Goal: Task Accomplishment & Management: Manage account settings

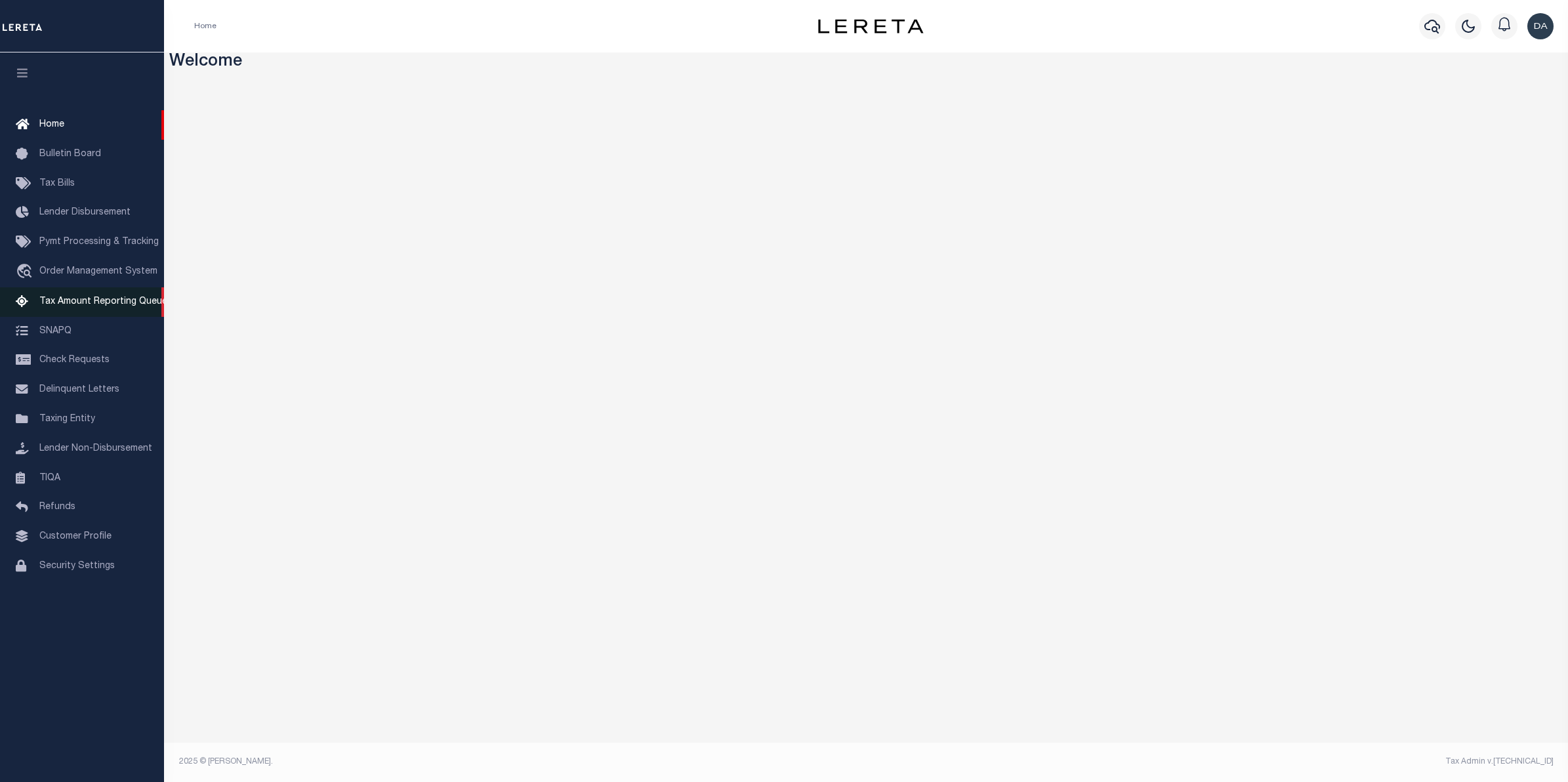
click at [17, 310] on icon at bounding box center [26, 302] width 21 height 17
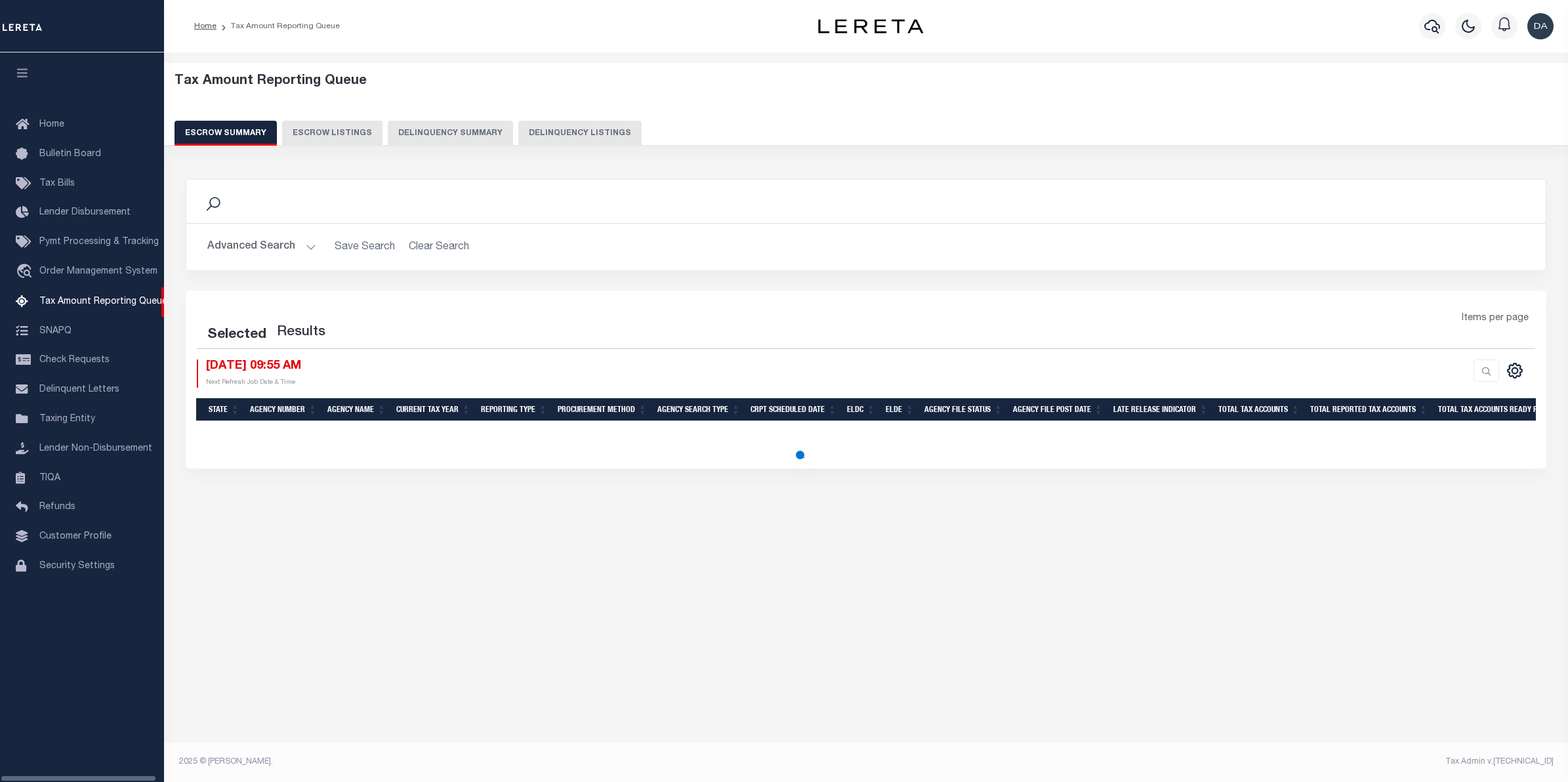
select select "100"
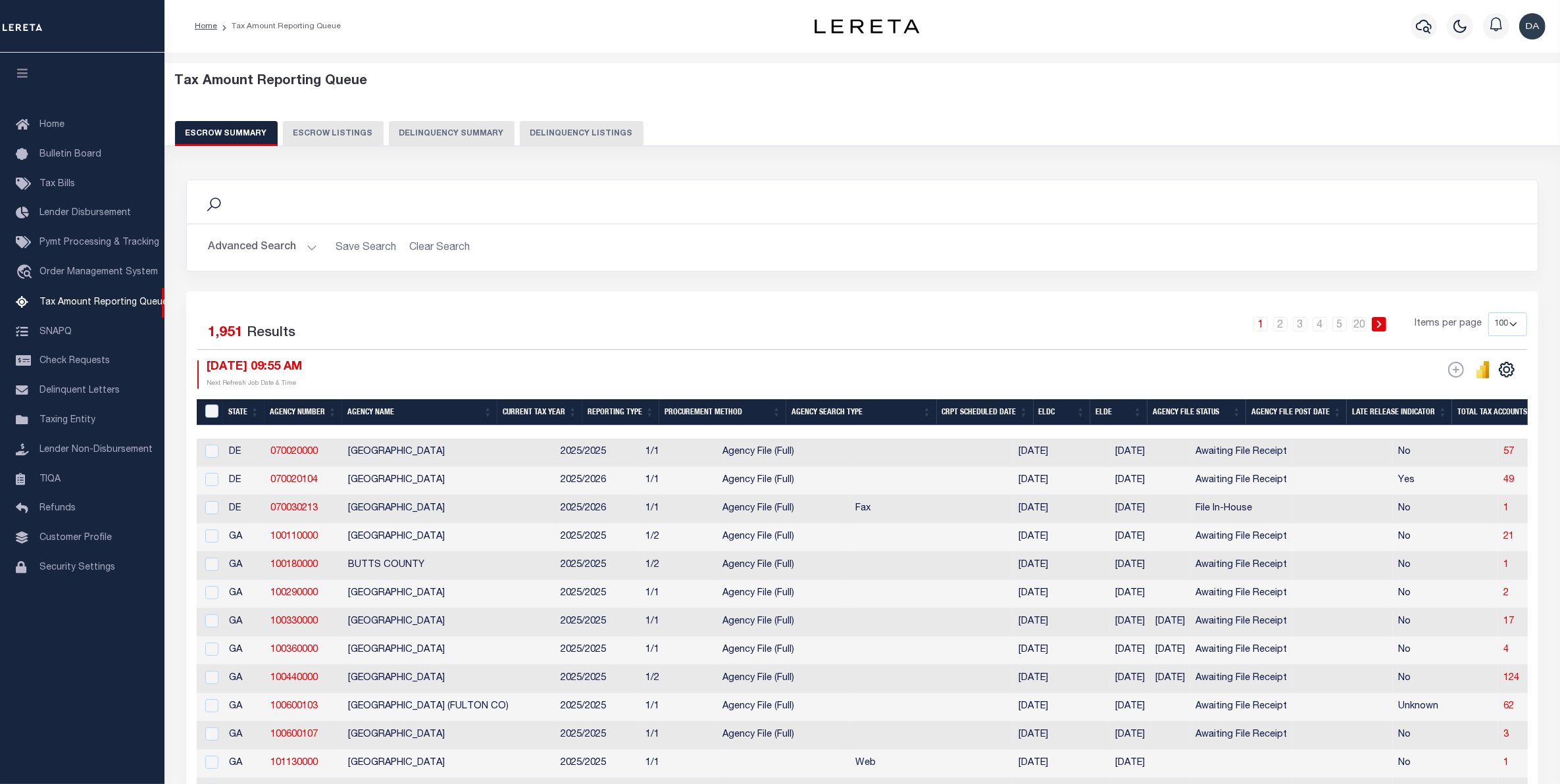
click at [469, 123] on button "Delinquency Summary" at bounding box center [451, 133] width 126 height 25
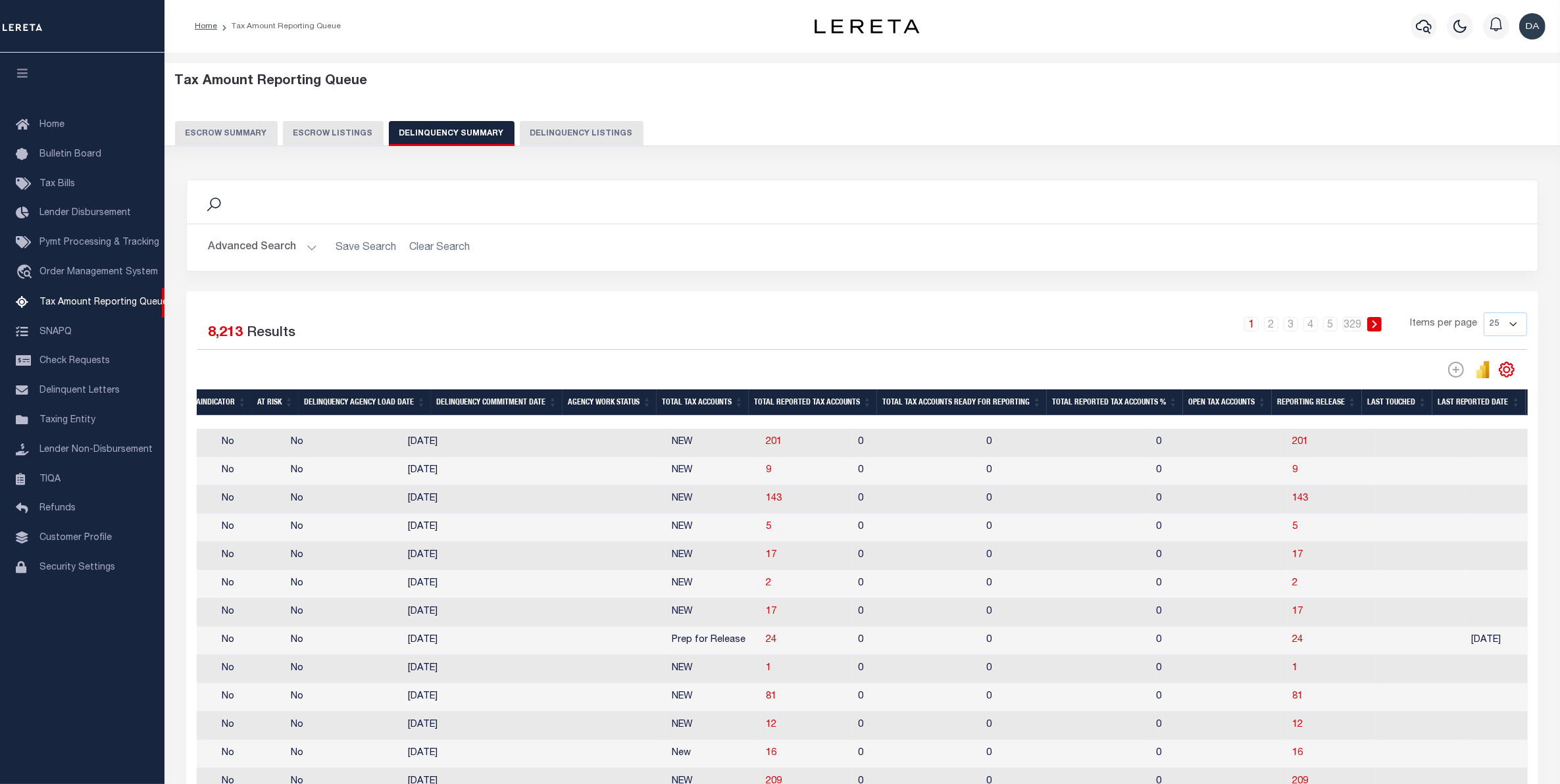
scroll to position [0, 1544]
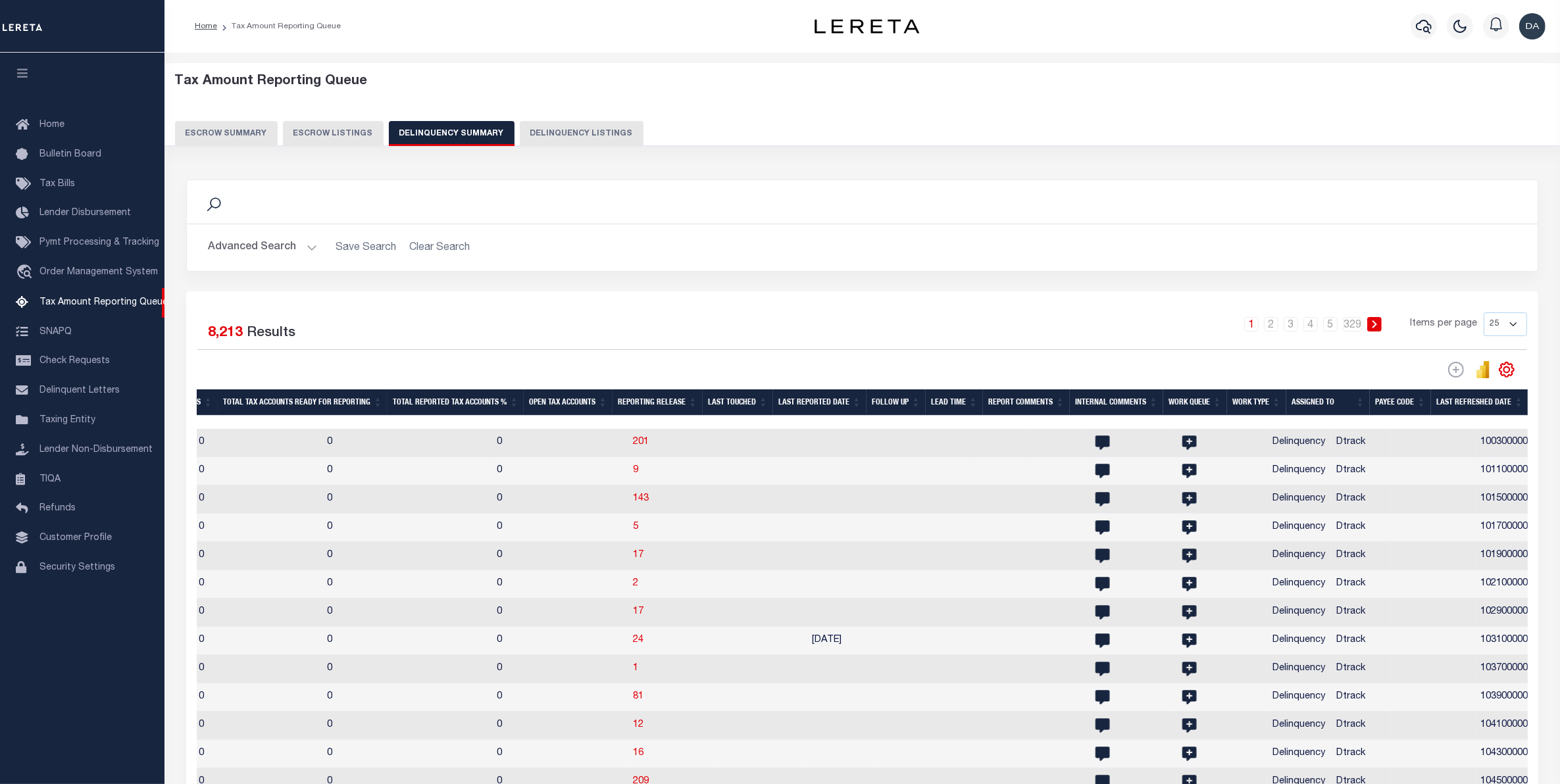
drag, startPoint x: 396, startPoint y: 476, endPoint x: 623, endPoint y: 488, distance: 227.3
drag, startPoint x: 590, startPoint y: 484, endPoint x: 620, endPoint y: 487, distance: 30.1
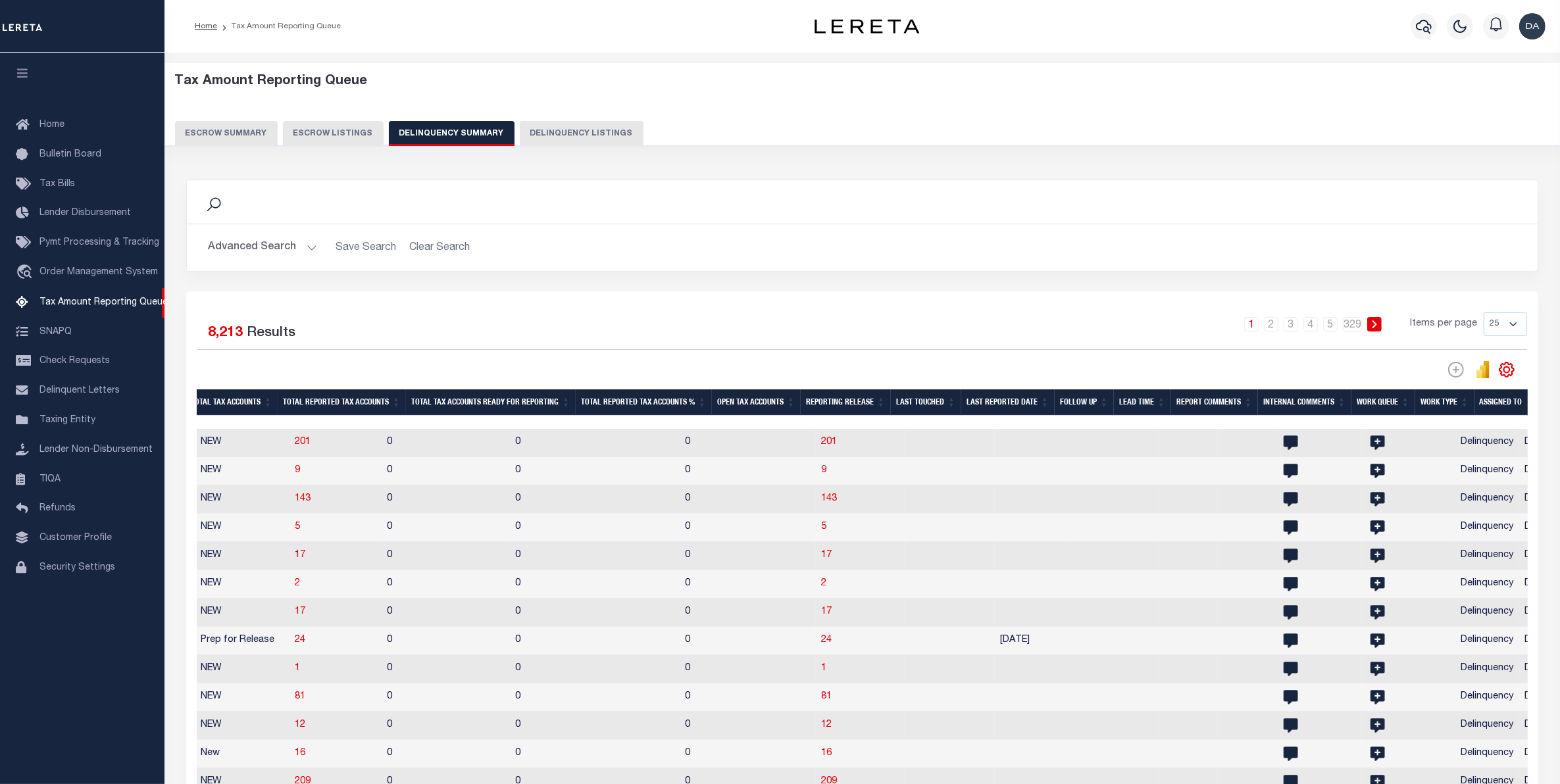
scroll to position [0, 701]
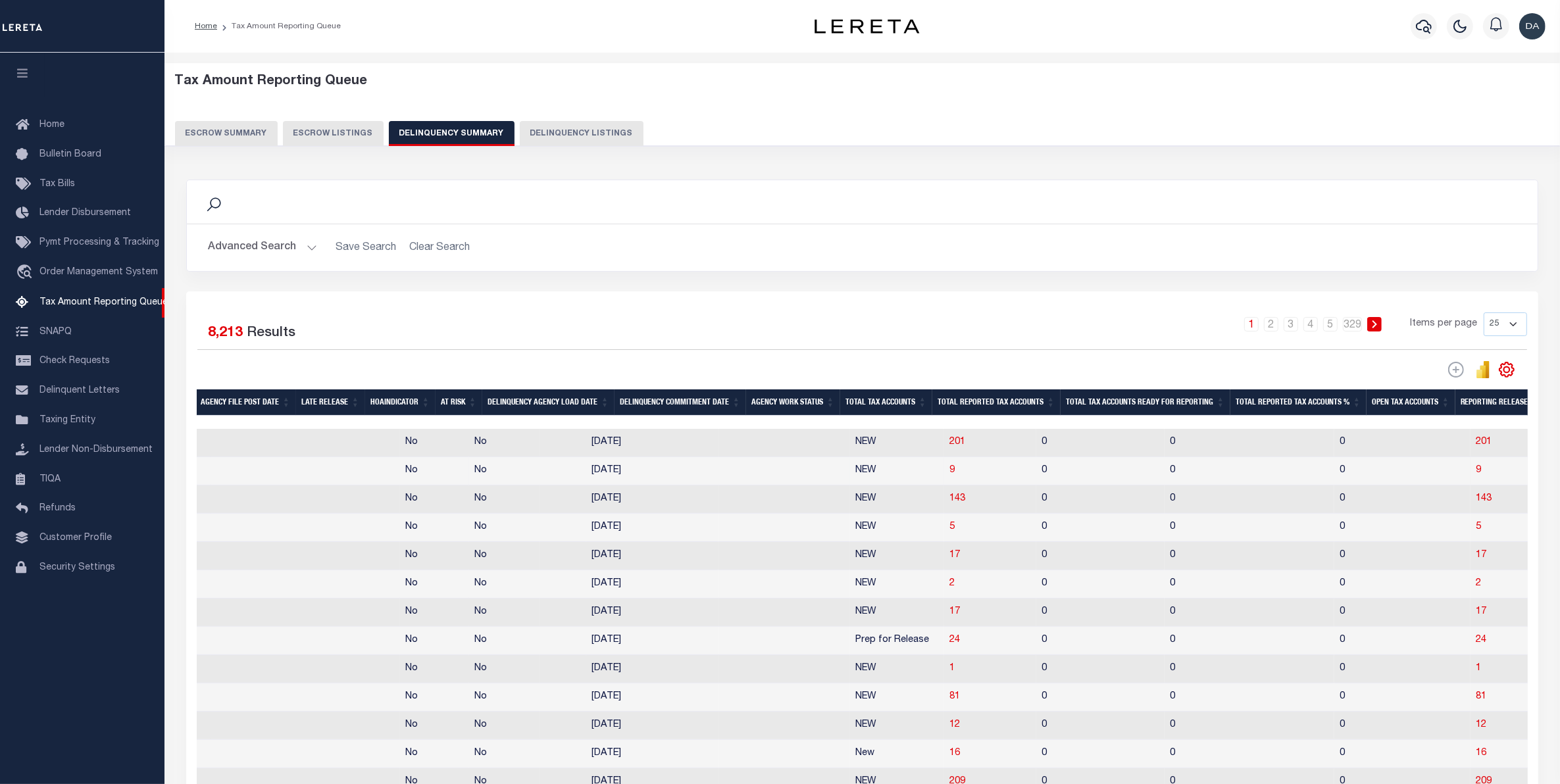
drag, startPoint x: 599, startPoint y: 484, endPoint x: 409, endPoint y: 468, distance: 190.7
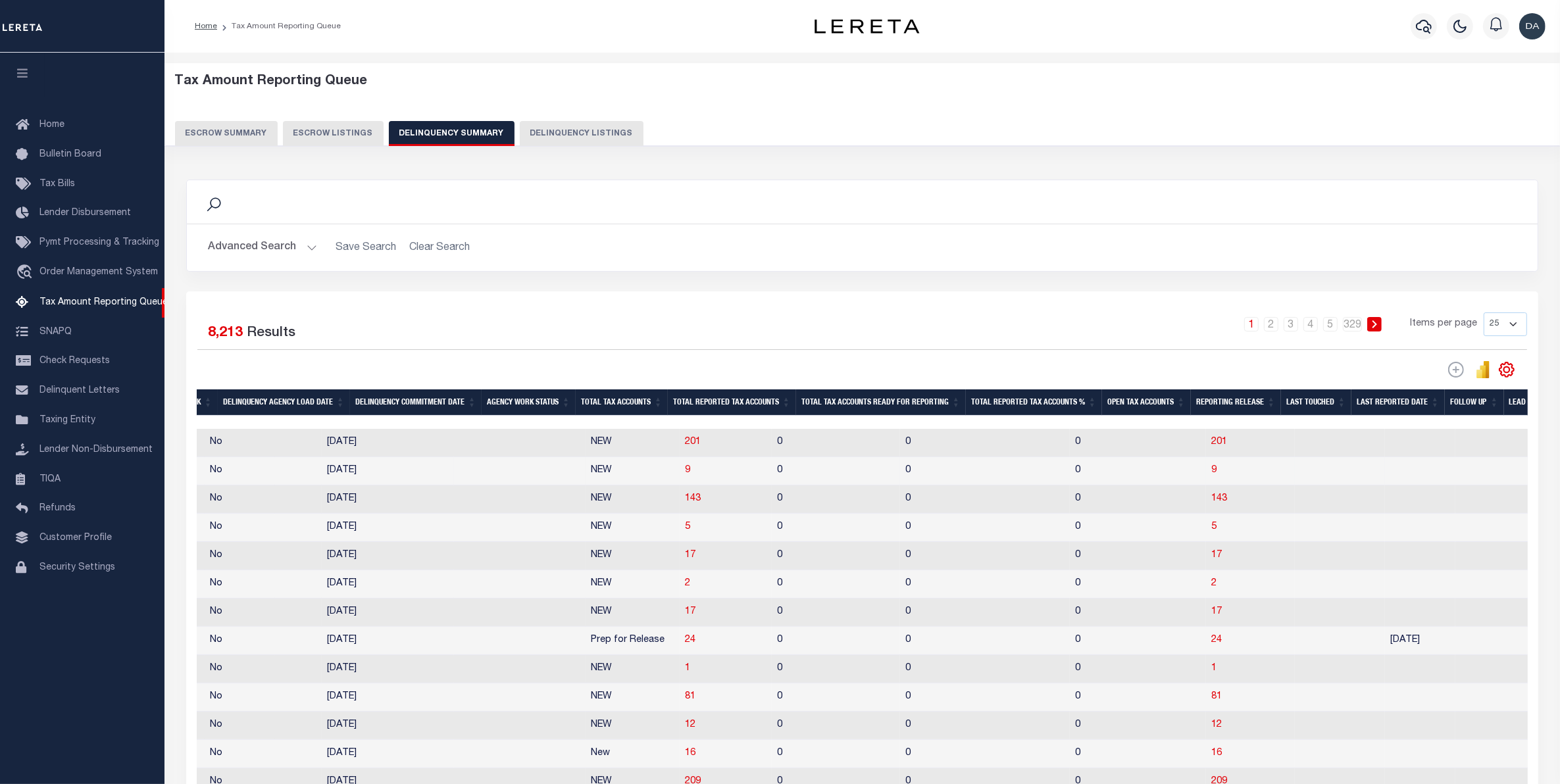
scroll to position [0, 1389]
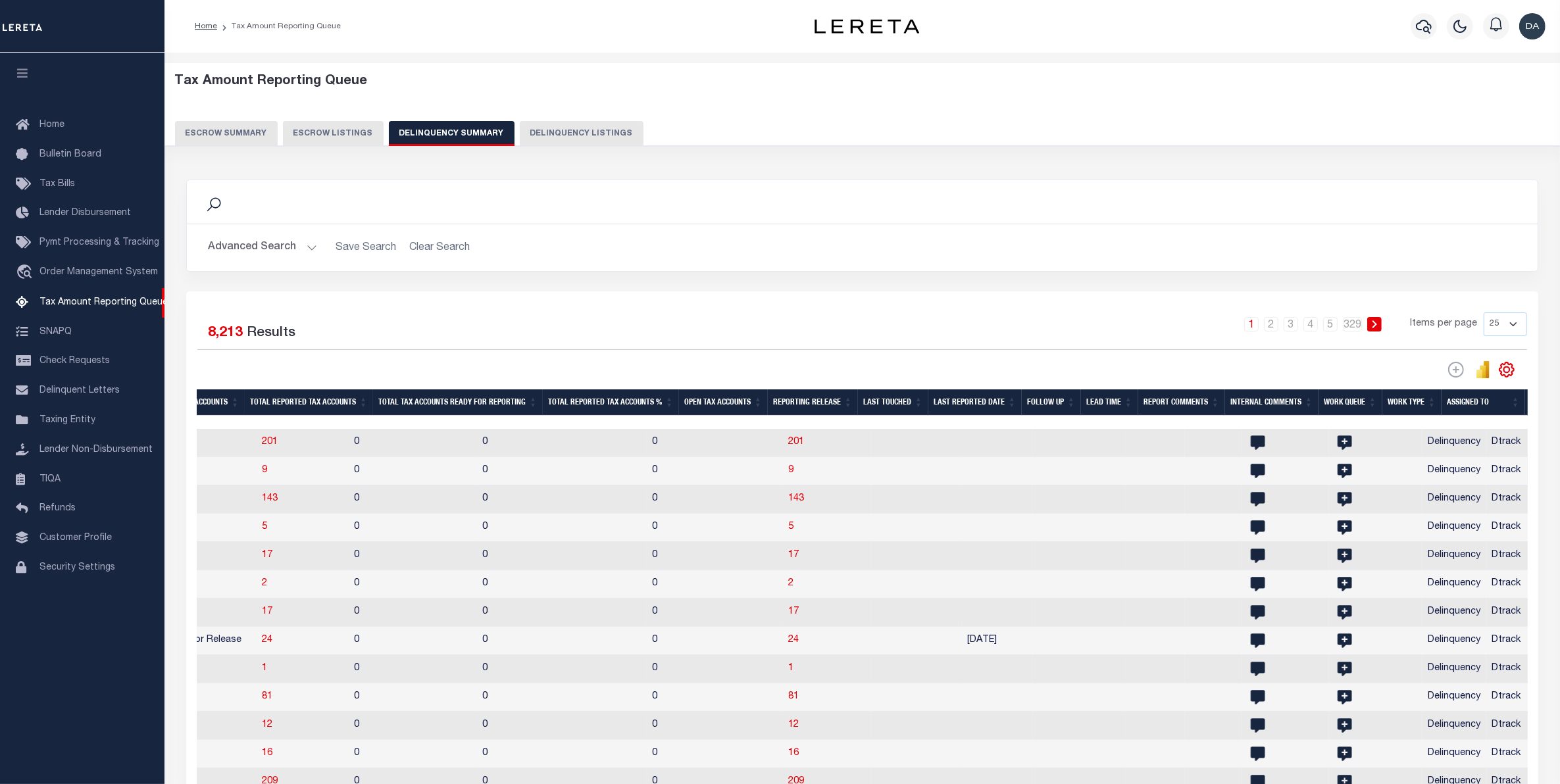
drag, startPoint x: 596, startPoint y: 465, endPoint x: 687, endPoint y: 478, distance: 91.9
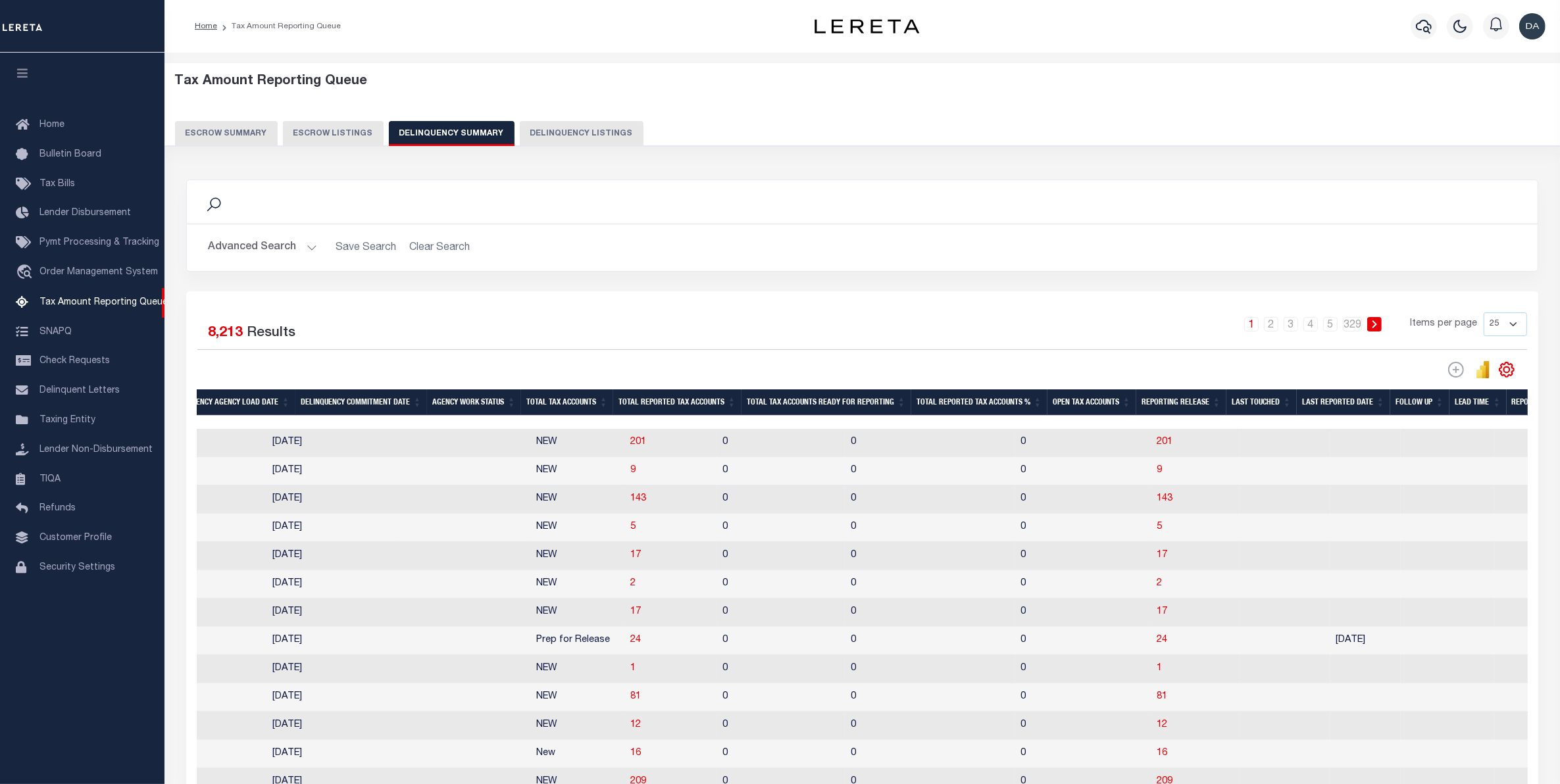
drag, startPoint x: 600, startPoint y: 475, endPoint x: 441, endPoint y: 465, distance: 159.3
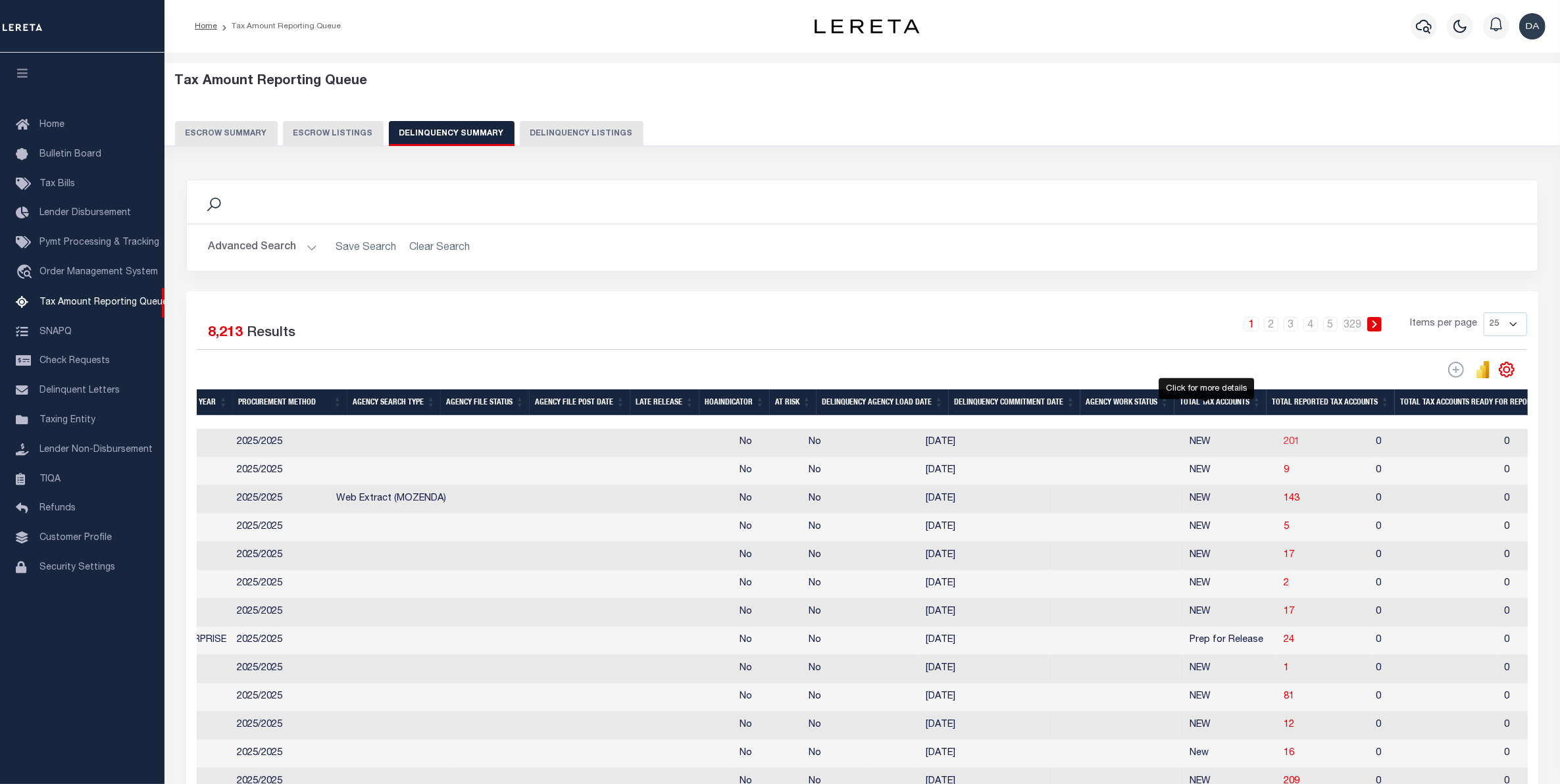
click at [1284, 445] on span "201" at bounding box center [1292, 441] width 16 height 9
select select "100"
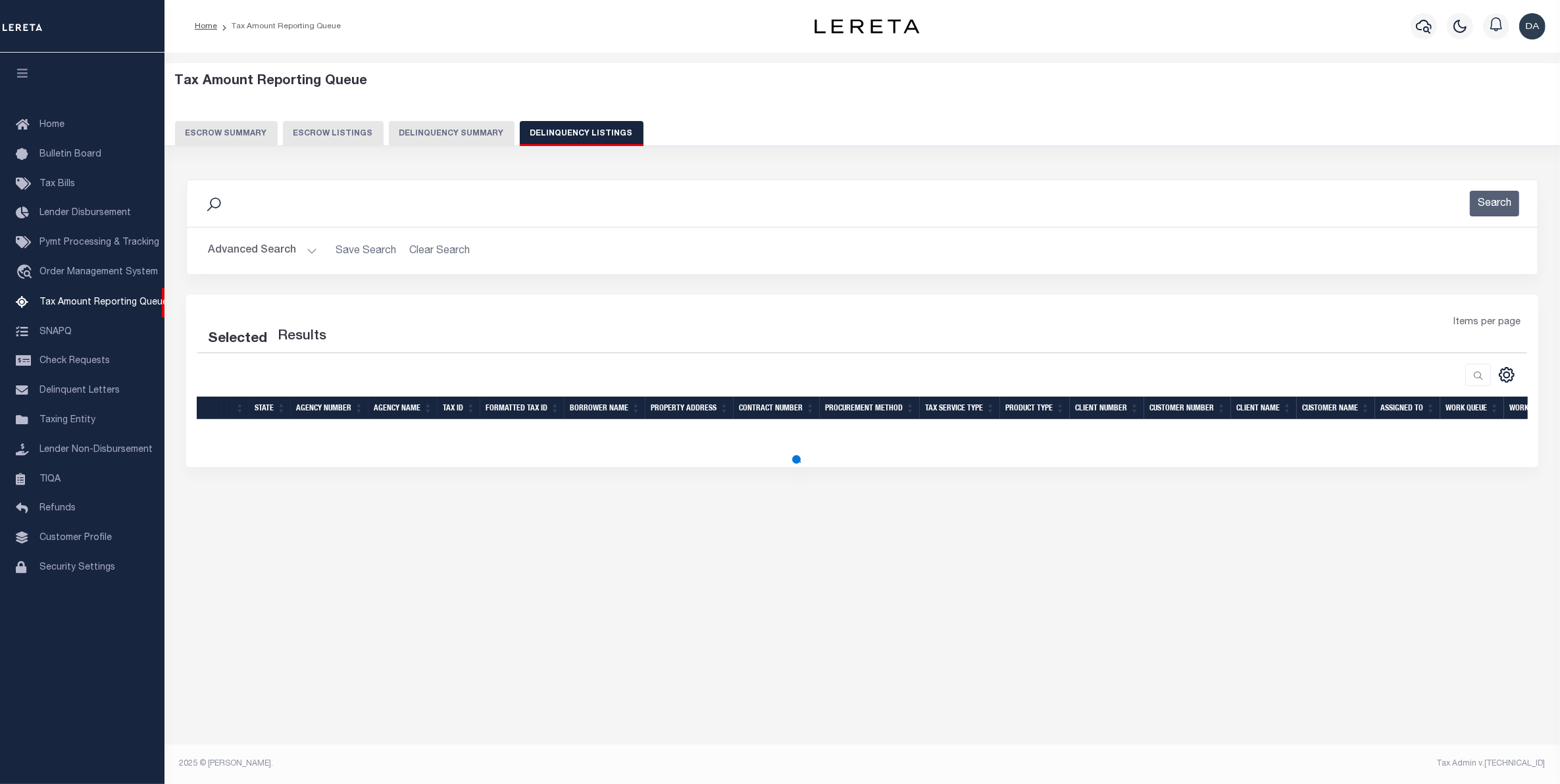
select select "100"
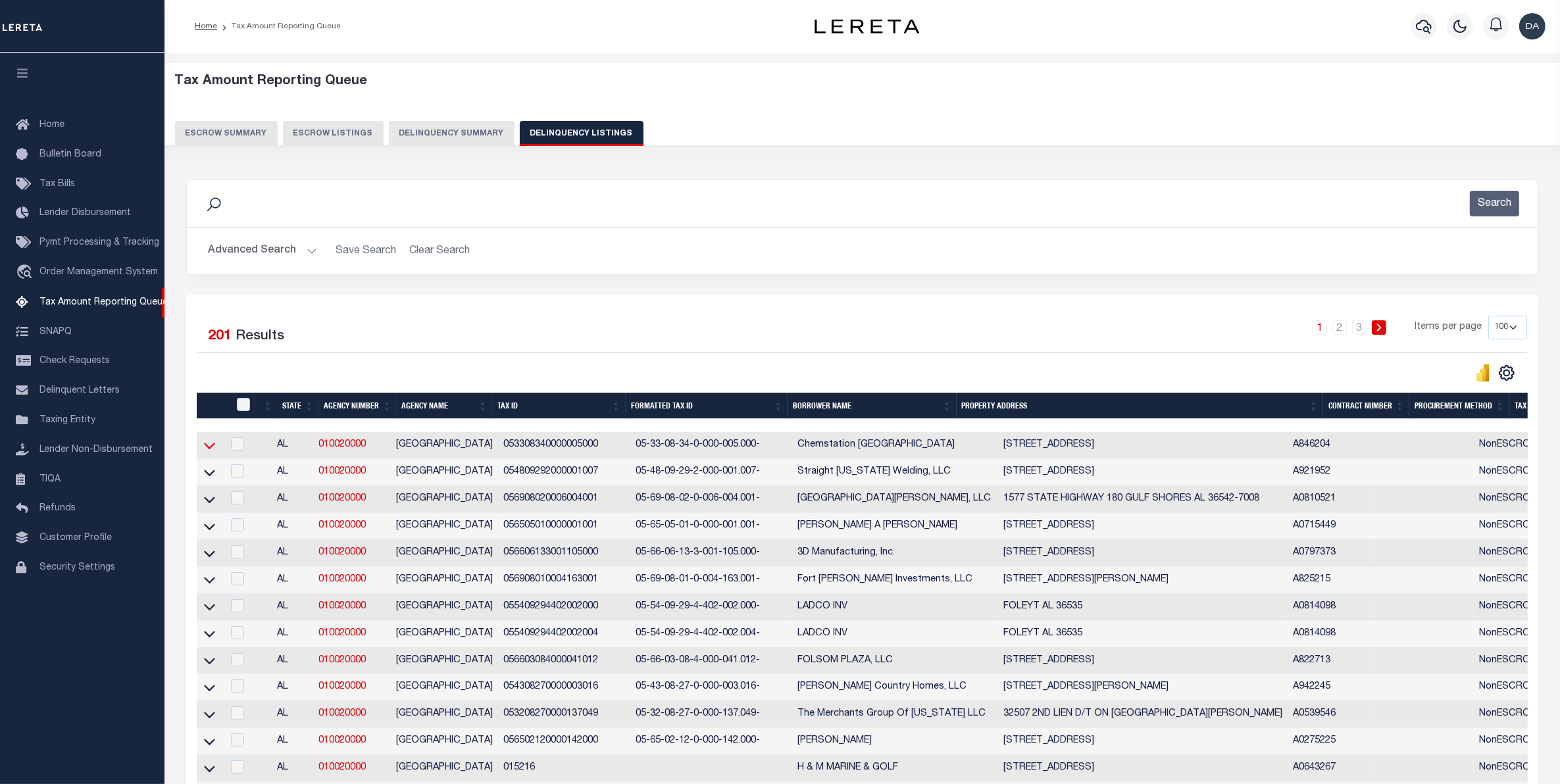
click at [205, 448] on icon at bounding box center [210, 446] width 11 height 6
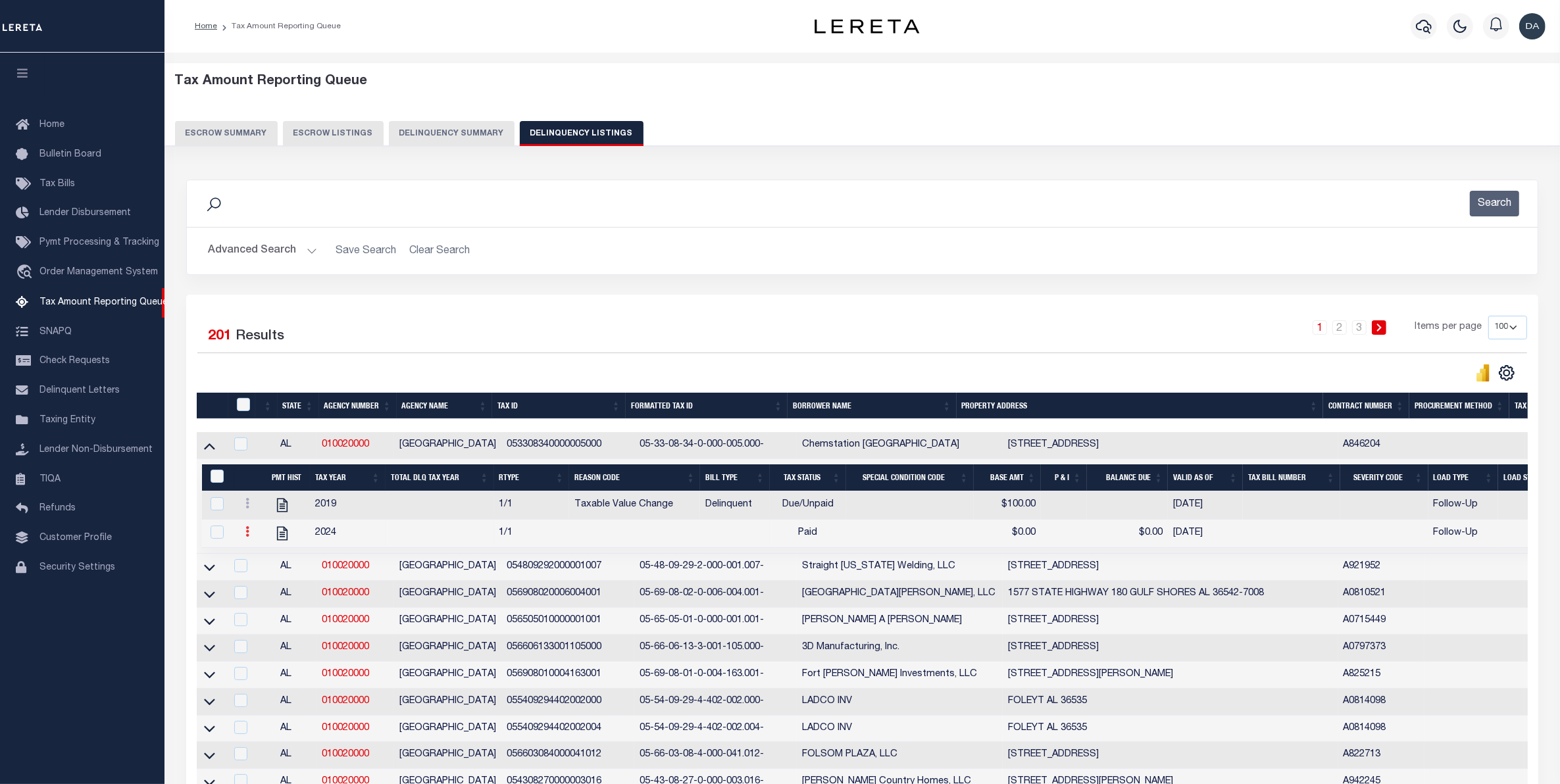
click at [252, 539] on link at bounding box center [248, 533] width 14 height 10
click at [259, 577] on img "" at bounding box center [263, 574] width 13 height 14
select select "PYD"
type input "$0.00"
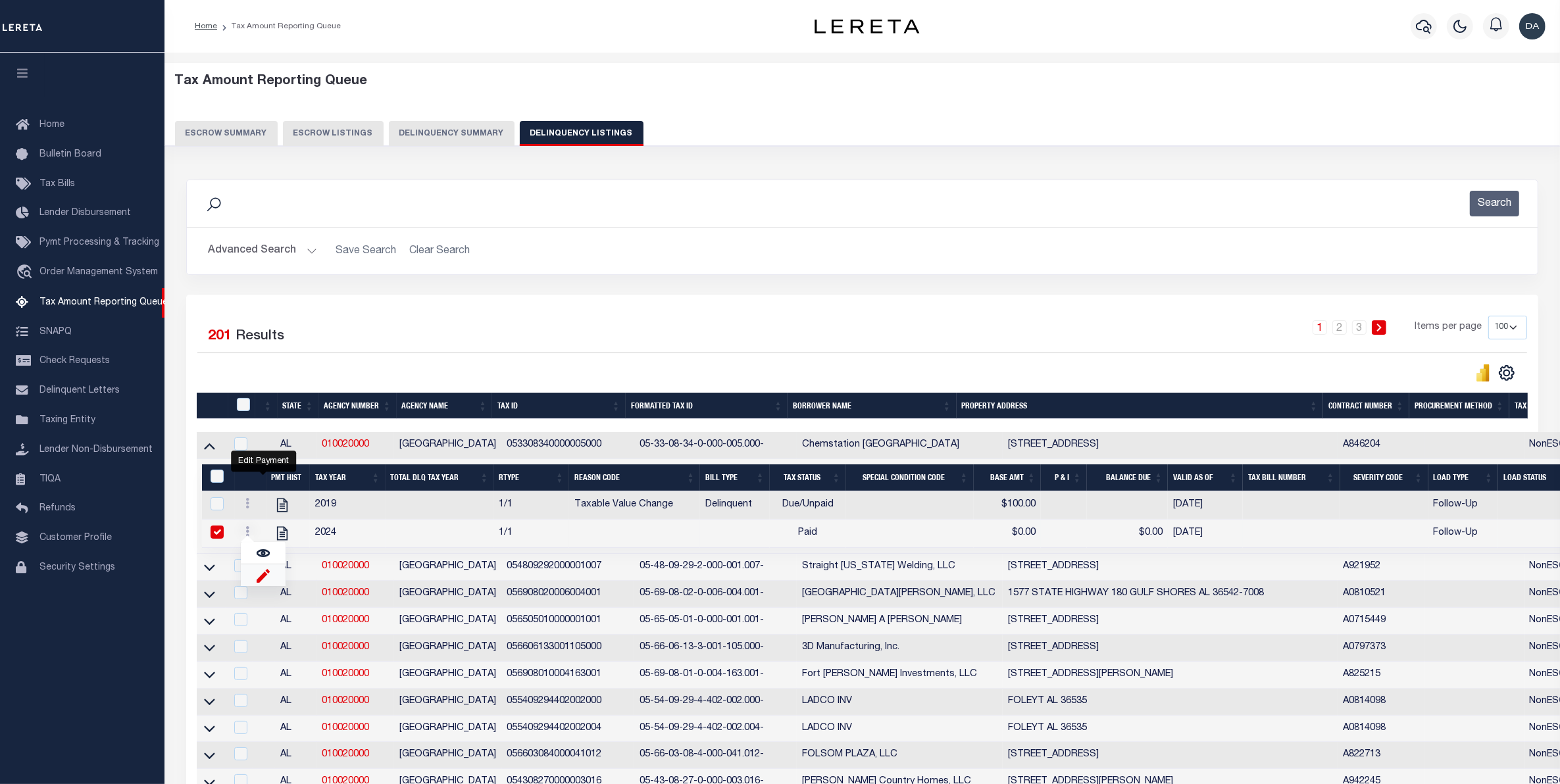
type input "[DATE]"
checkbox input "true"
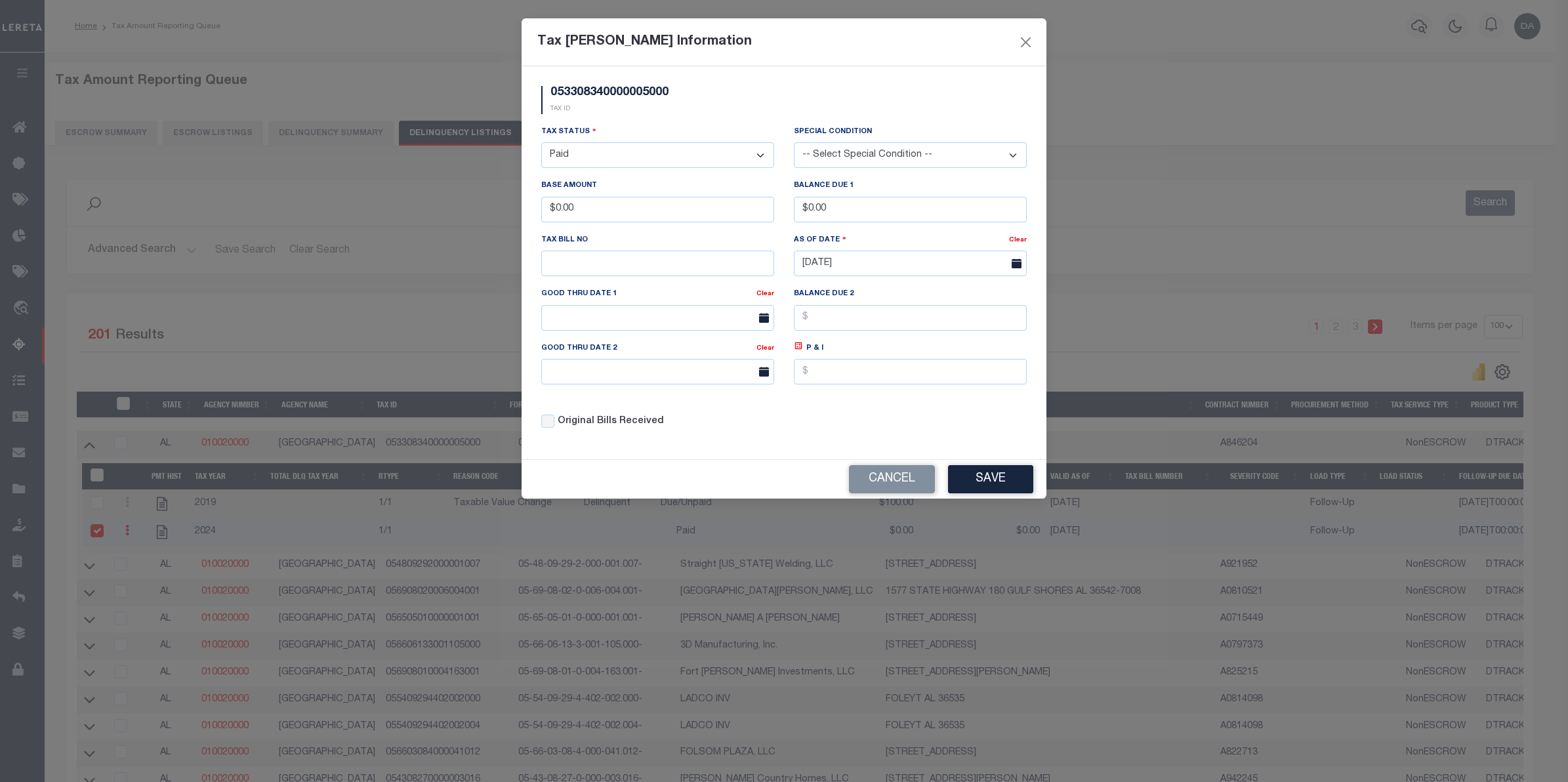
click at [663, 159] on select "- Select Status - Open Due/Unpaid Paid Incomplete No Tax Due Internal Refund Pr…" at bounding box center [657, 155] width 233 height 26
click at [661, 157] on select "- Select Status - Open Due/Unpaid Paid Incomplete No Tax Due Internal Refund Pr…" at bounding box center [657, 155] width 233 height 26
select select "DUE"
click at [541, 144] on select "- Select Status - Open Due/Unpaid Paid Incomplete No Tax Due Internal Refund Pr…" at bounding box center [657, 155] width 233 height 26
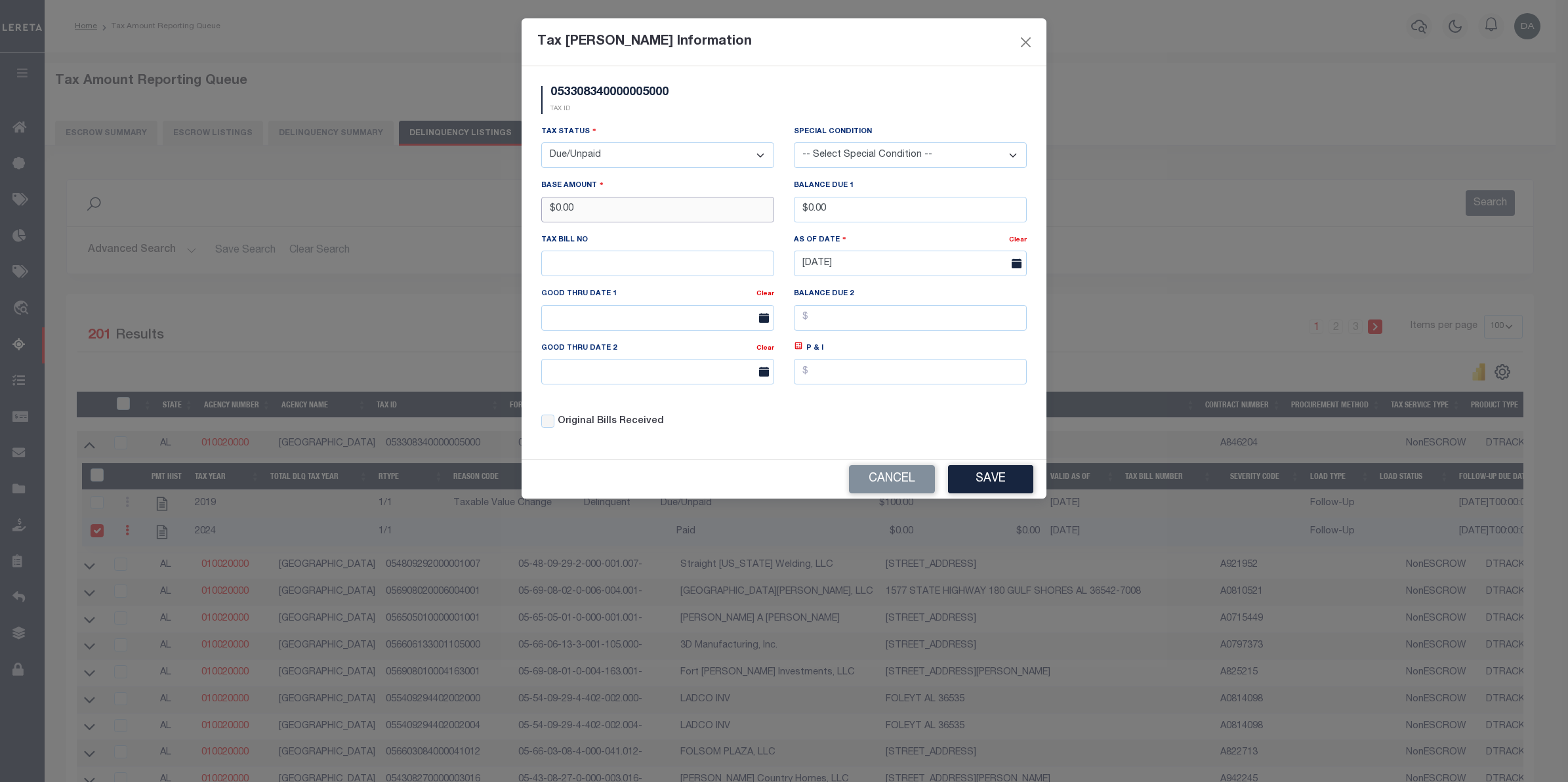
click at [706, 208] on input "$0.00" at bounding box center [657, 209] width 233 height 26
click at [877, 214] on input "$0.00" at bounding box center [911, 209] width 233 height 26
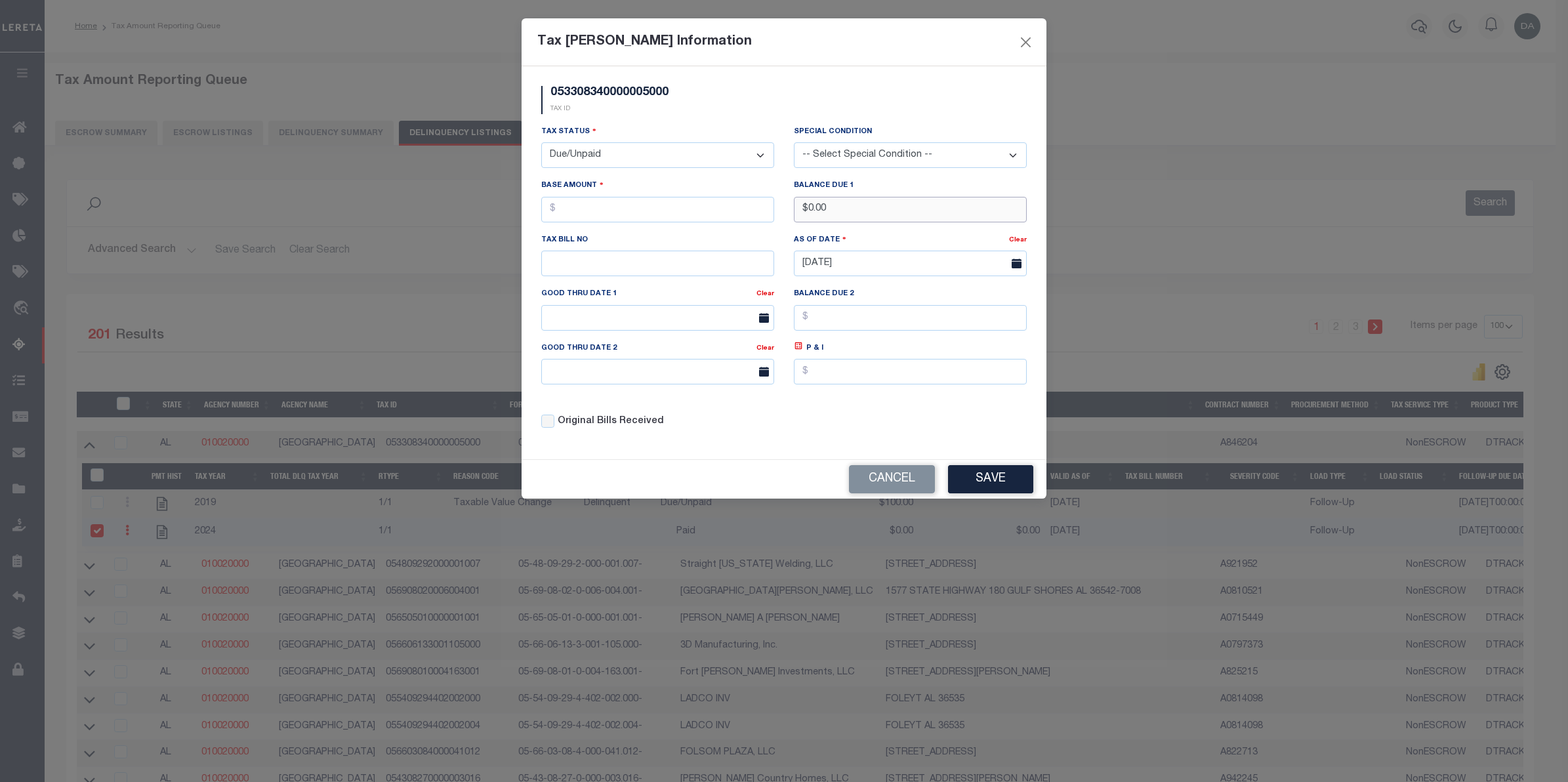
click at [877, 214] on input "$0.00" at bounding box center [911, 209] width 233 height 26
click at [691, 204] on input "text" at bounding box center [657, 209] width 233 height 26
type input "$0.00"
click at [981, 481] on button "Save" at bounding box center [990, 478] width 85 height 28
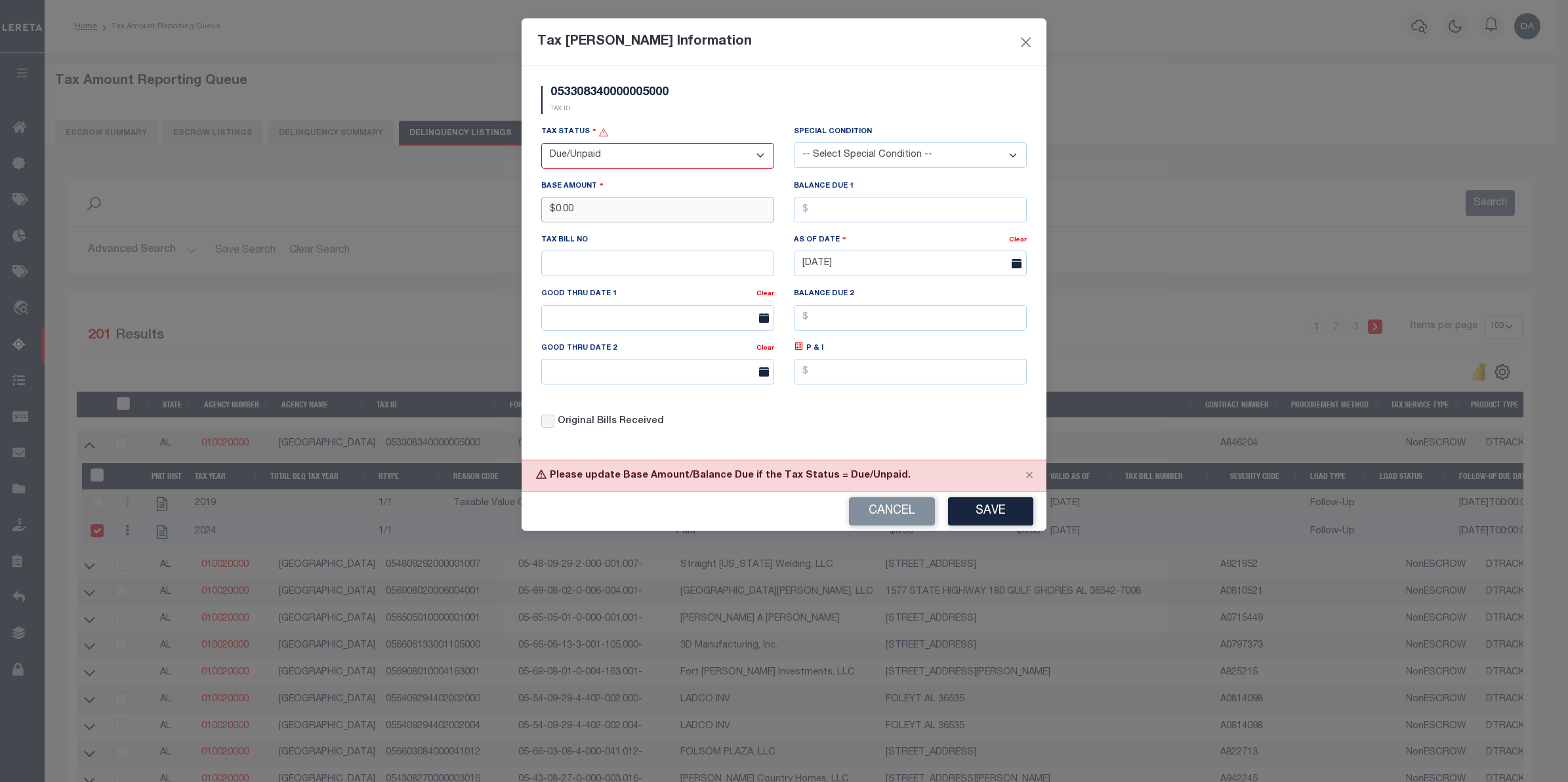
click at [610, 208] on input "$0.00" at bounding box center [657, 209] width 233 height 26
click at [859, 212] on input "text" at bounding box center [911, 209] width 233 height 26
type input "$0.00"
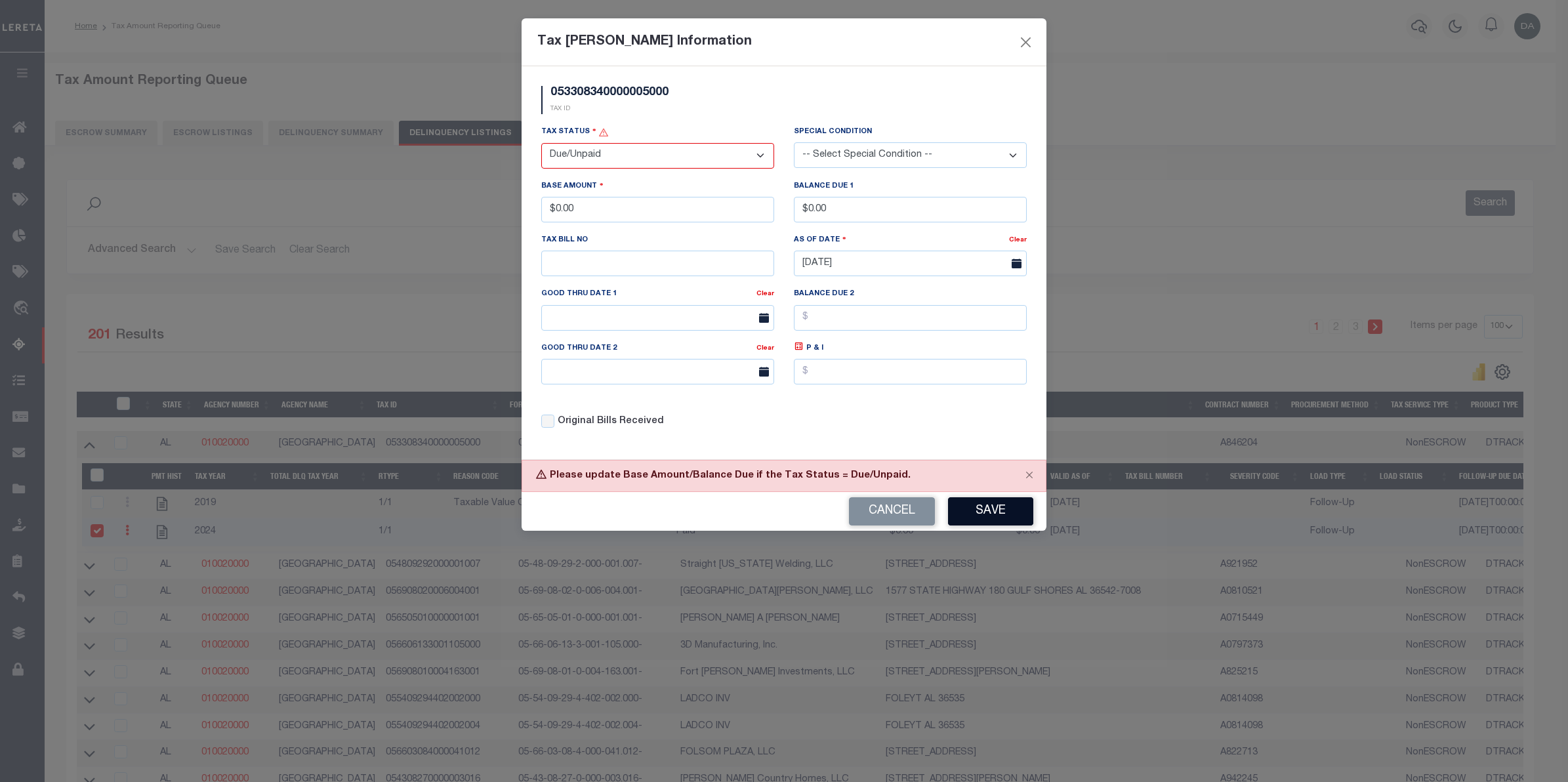
click at [984, 526] on button "Save" at bounding box center [990, 510] width 85 height 28
click at [693, 200] on input "$0.00" at bounding box center [657, 209] width 233 height 26
type input "$12.00"
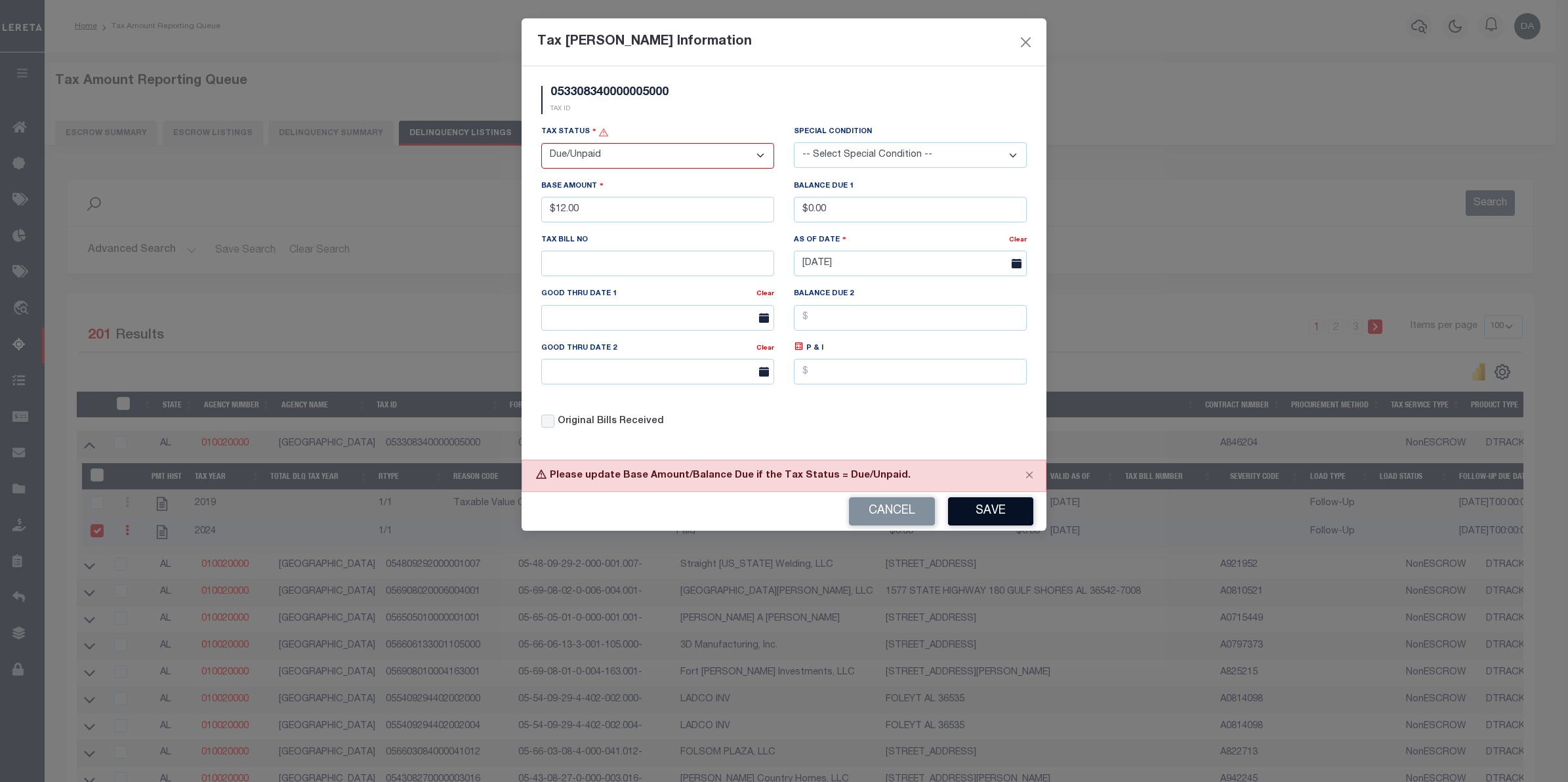
click at [1002, 510] on button "Save" at bounding box center [990, 510] width 85 height 28
click at [860, 204] on input "$0.00" at bounding box center [911, 209] width 233 height 26
type input "$1.00"
click at [985, 514] on button "Save" at bounding box center [990, 510] width 85 height 28
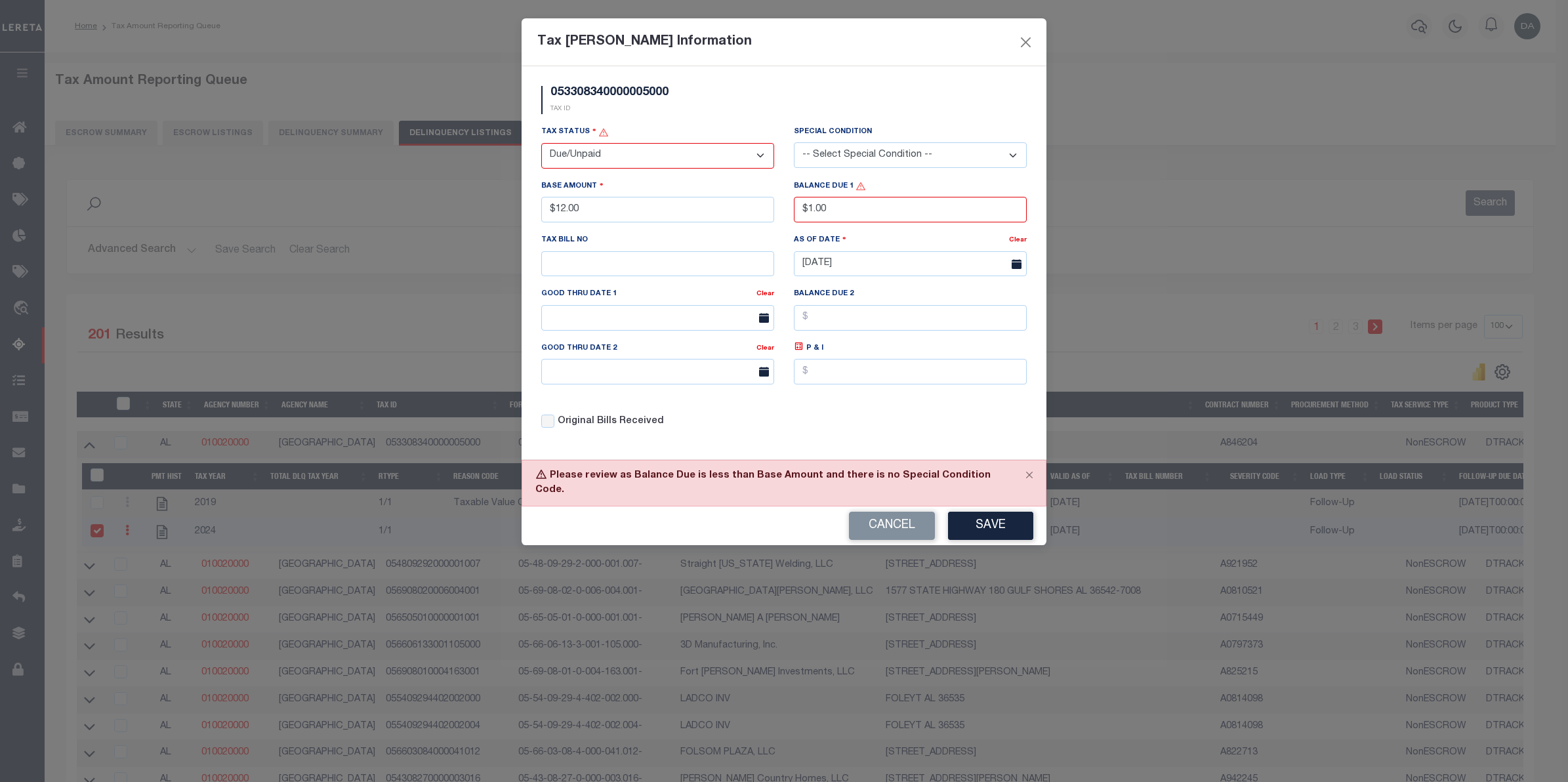
click at [852, 165] on select "-- Select Special Condition -- 3RD PARTY TAX LIEN AGENCY TAX LIEN (A.K.A Inside…" at bounding box center [911, 155] width 233 height 26
select select "6"
click at [794, 143] on select "-- Select Special Condition -- 3RD PARTY TAX LIEN AGENCY TAX LIEN (A.K.A Inside…" at bounding box center [911, 155] width 233 height 26
click at [972, 511] on button "Save" at bounding box center [990, 525] width 85 height 28
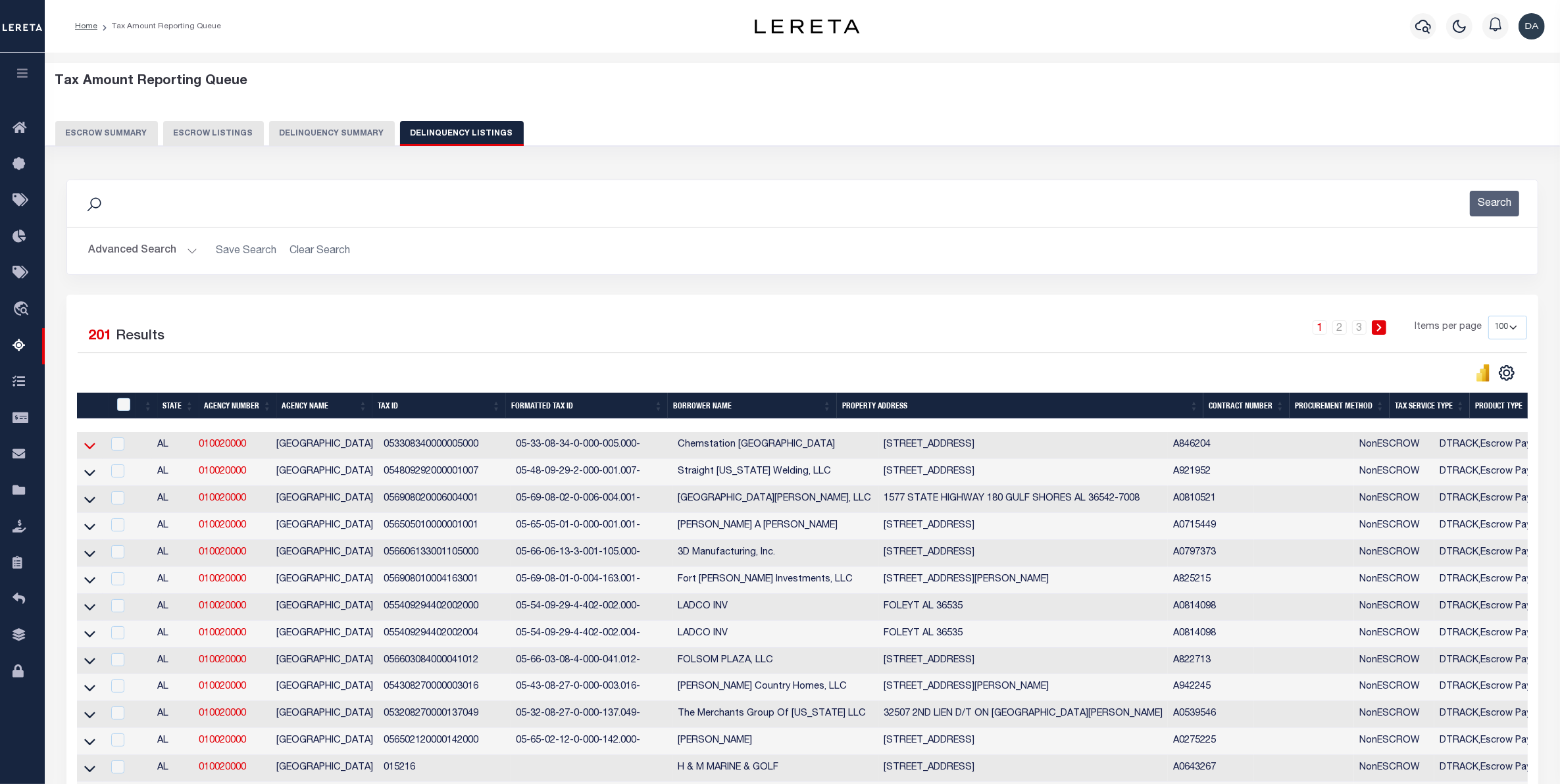
drag, startPoint x: 87, startPoint y: 459, endPoint x: 93, endPoint y: 452, distance: 9.2
click at [87, 459] on td at bounding box center [90, 445] width 26 height 27
checkbox input "true"
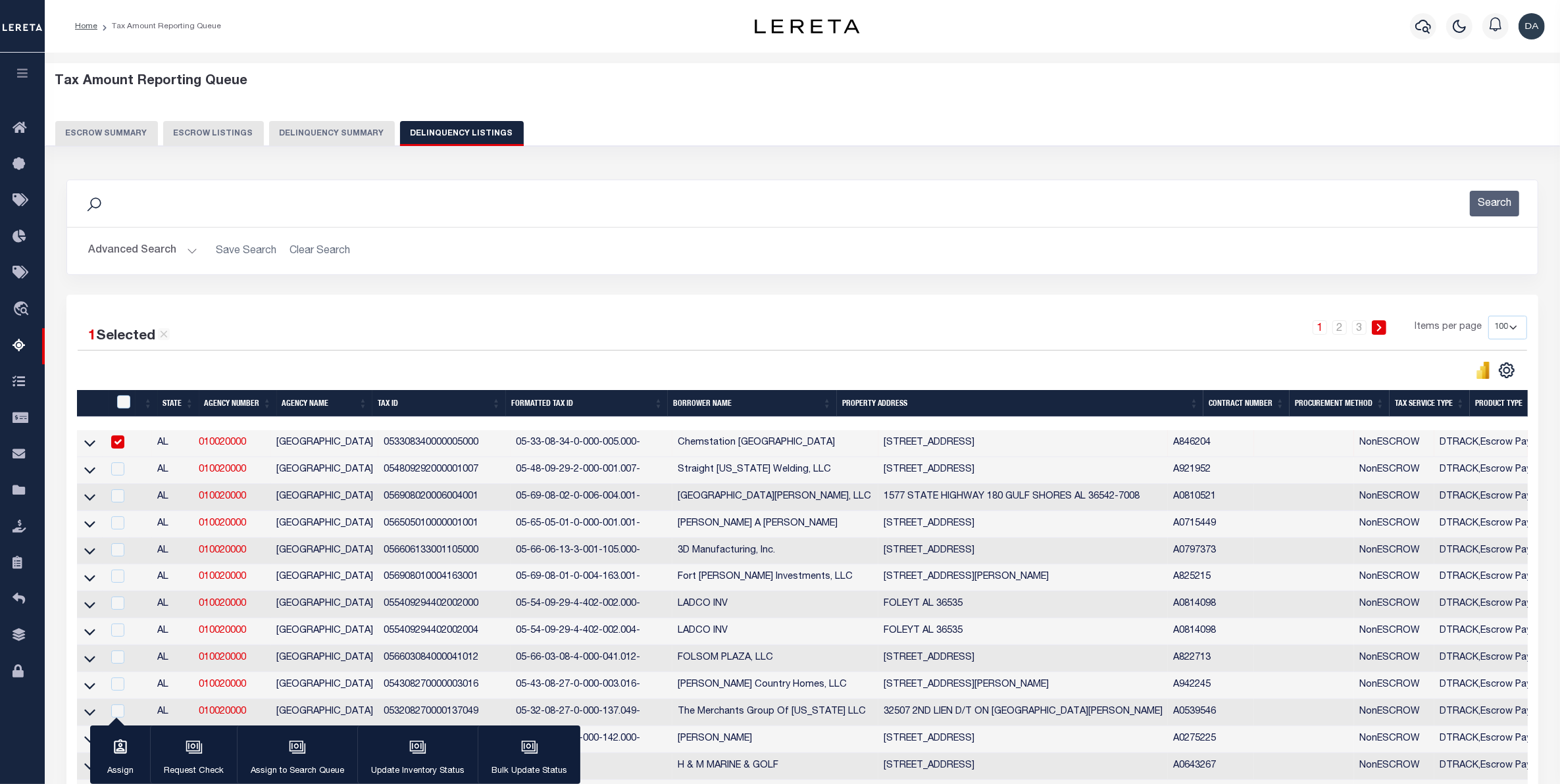
click at [95, 447] on link at bounding box center [90, 442] width 15 height 9
